Goal: Information Seeking & Learning: Get advice/opinions

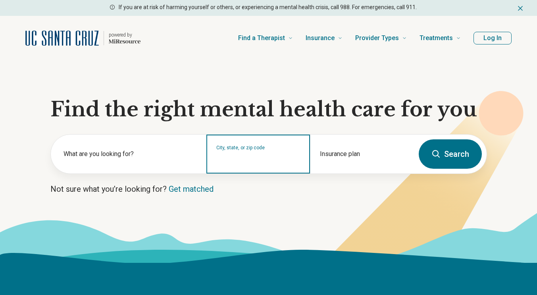
click at [280, 157] on input "City, state, or zip code" at bounding box center [258, 159] width 84 height 10
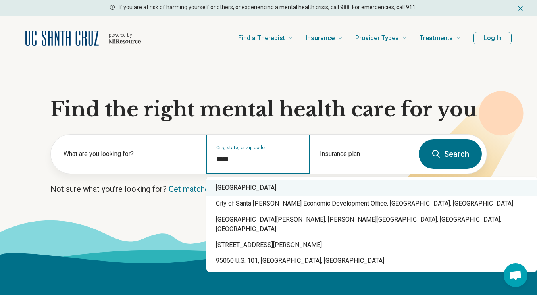
click at [289, 184] on div "Santa Cruz, CA 95060" at bounding box center [372, 188] width 331 height 16
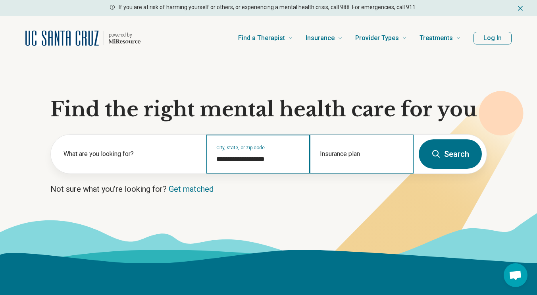
type input "**********"
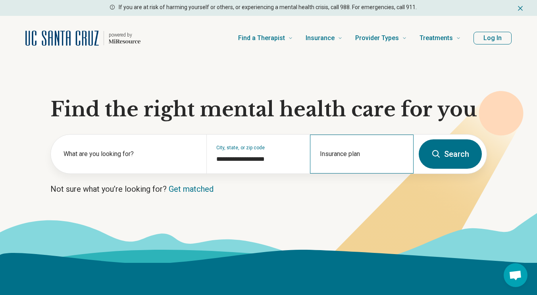
click at [355, 155] on div "Insurance plan" at bounding box center [362, 154] width 104 height 39
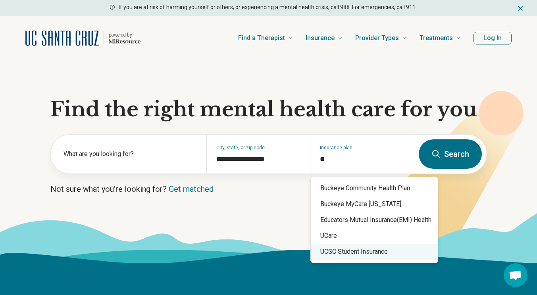
click at [359, 256] on div "UCSC Student Insurance" at bounding box center [374, 252] width 127 height 16
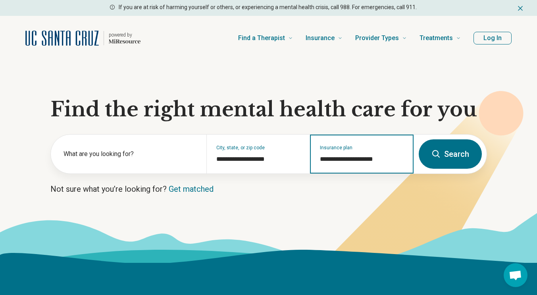
type input "**********"
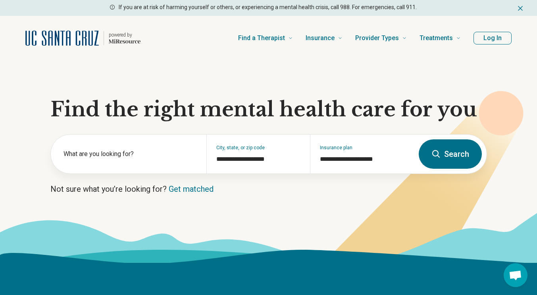
click at [440, 149] on button "Search" at bounding box center [450, 153] width 63 height 29
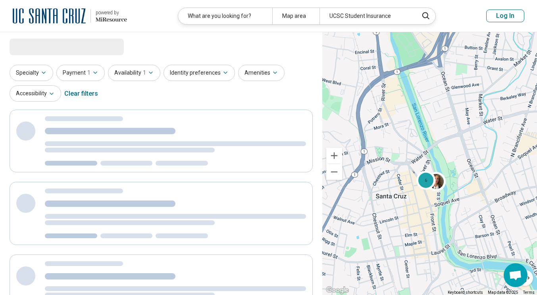
select select "***"
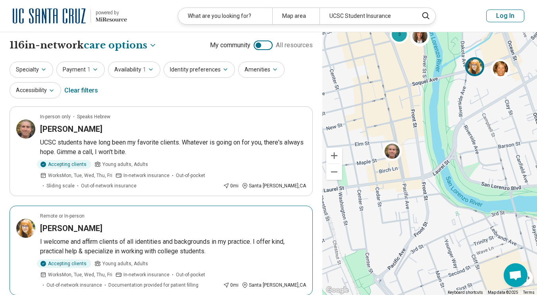
click at [479, 69] on img at bounding box center [474, 66] width 19 height 19
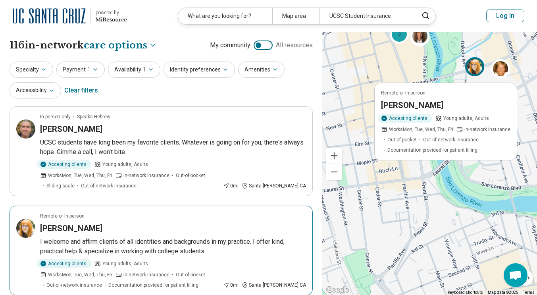
click at [64, 223] on h3 "[PERSON_NAME]" at bounding box center [71, 228] width 62 height 11
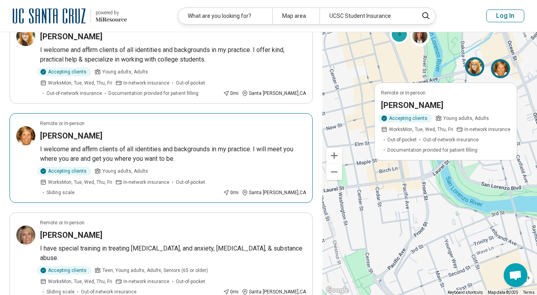
scroll to position [193, 0]
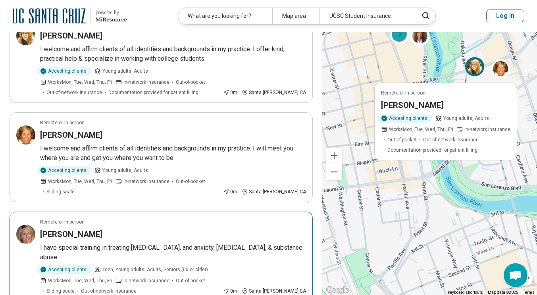
click at [78, 229] on h3 "Cassia Bloom" at bounding box center [71, 234] width 62 height 11
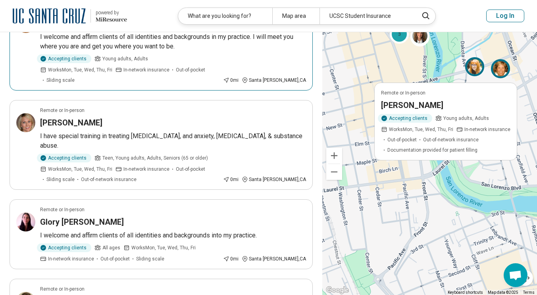
scroll to position [305, 0]
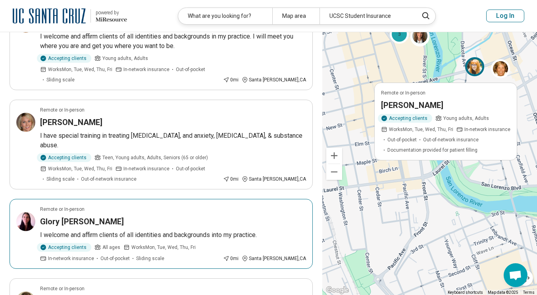
click at [82, 216] on h3 "Glory Kubicek" at bounding box center [82, 221] width 84 height 11
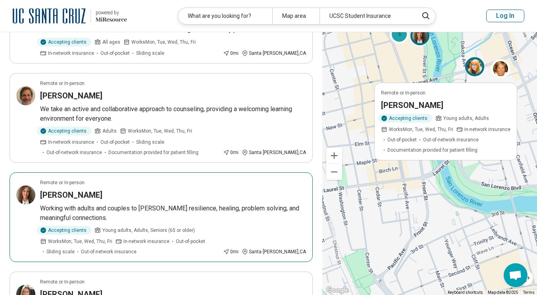
scroll to position [520, 0]
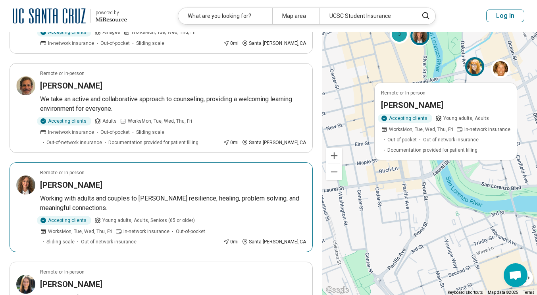
click at [82, 180] on h3 "Jennifer Shedd" at bounding box center [71, 185] width 62 height 11
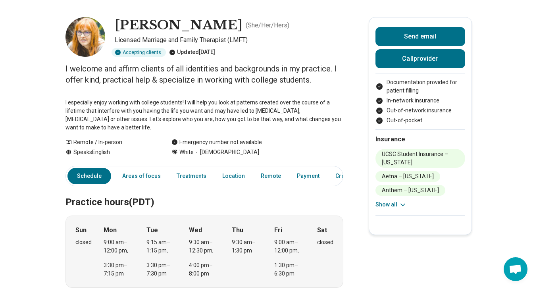
scroll to position [0, 6]
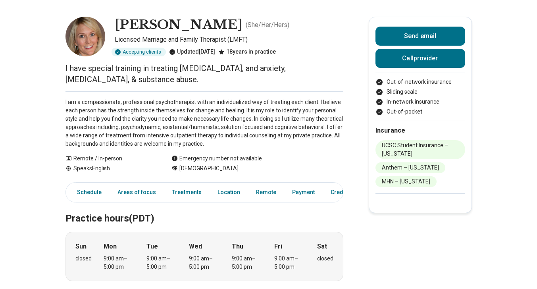
scroll to position [30, 0]
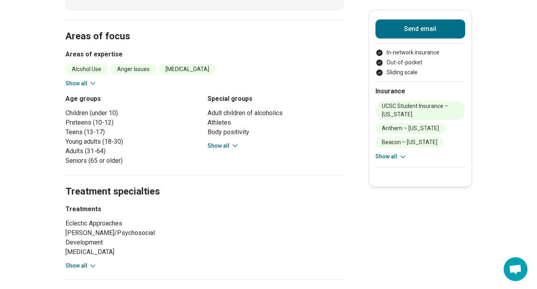
scroll to position [295, 0]
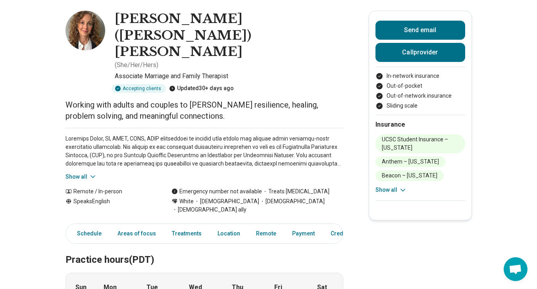
scroll to position [36, 0]
click at [91, 129] on div "Show all" at bounding box center [205, 153] width 278 height 53
click at [85, 172] on button "Show all" at bounding box center [81, 176] width 31 height 8
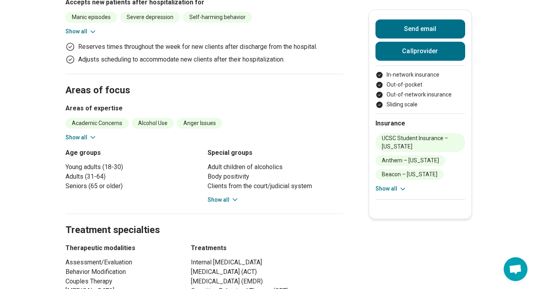
scroll to position [436, 0]
click at [119, 204] on h2 "Treatment specialties" at bounding box center [205, 220] width 278 height 33
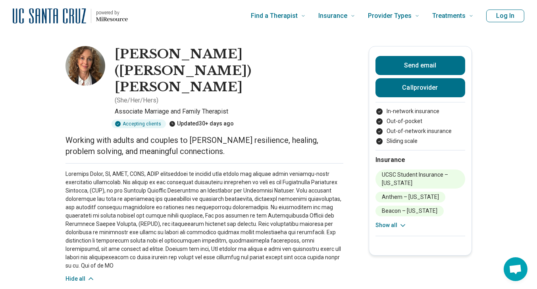
scroll to position [23, 0]
